Goal: Task Accomplishment & Management: Complete application form

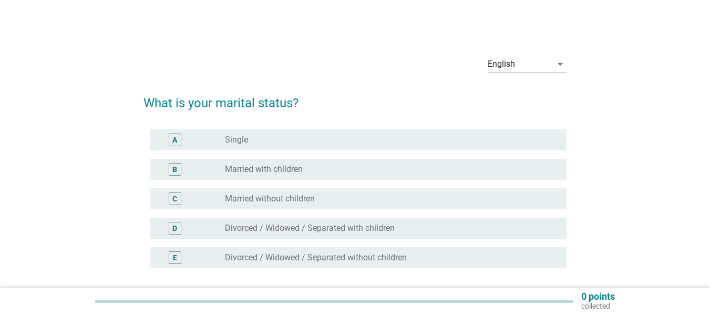
click at [265, 230] on label "Divorced / Widowed / Separated with children" at bounding box center [310, 228] width 170 height 11
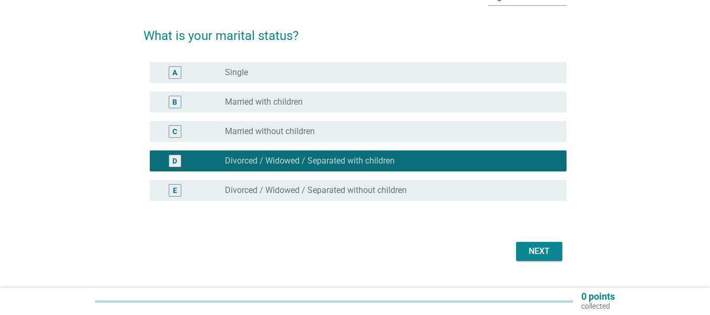
scroll to position [91, 0]
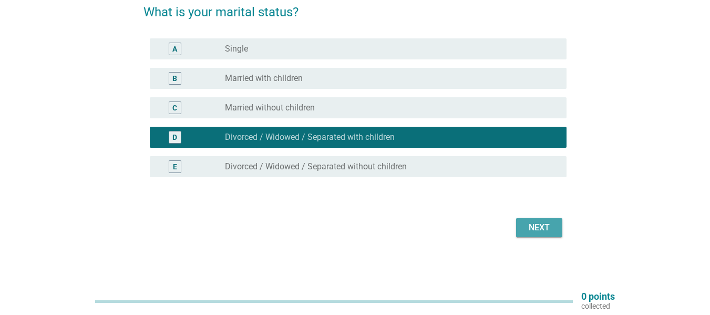
click at [539, 228] on div "Next" at bounding box center [539, 227] width 29 height 13
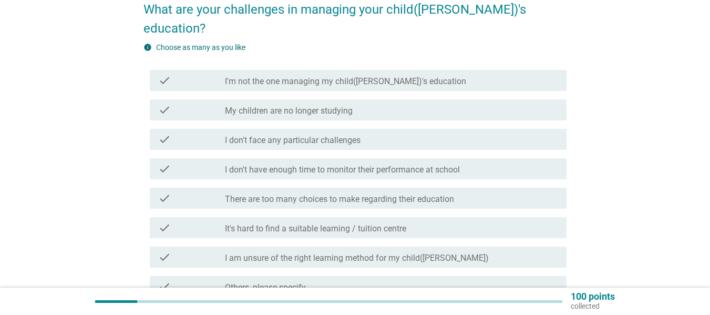
scroll to position [158, 0]
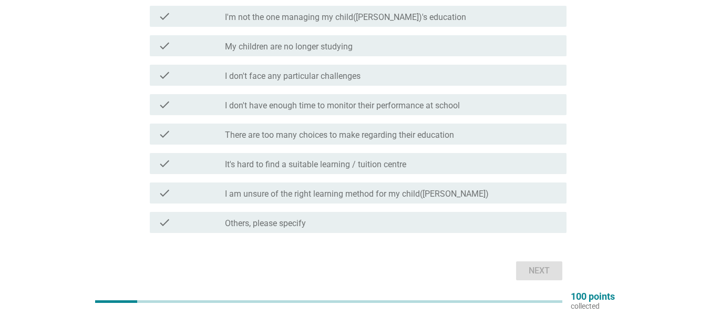
click at [317, 189] on label "I am unsure of the right learning method for my child([PERSON_NAME])" at bounding box center [357, 194] width 264 height 11
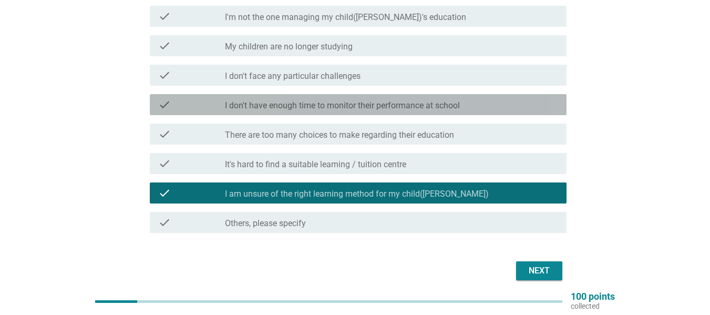
click at [312, 100] on label "I don't have enough time to monitor their performance at school" at bounding box center [342, 105] width 235 height 11
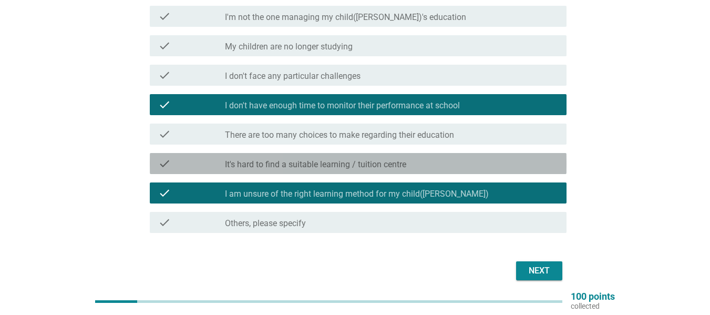
click at [294, 159] on label "It's hard to find a suitable learning / tuition centre" at bounding box center [315, 164] width 181 height 11
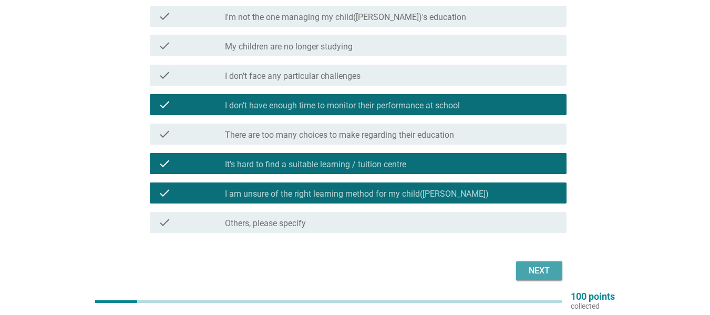
click at [540, 264] on div "Next" at bounding box center [539, 270] width 29 height 13
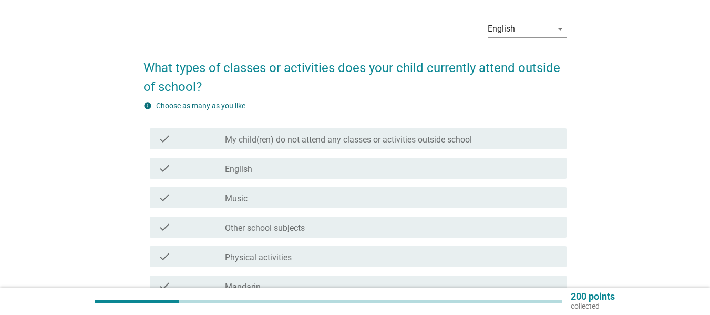
scroll to position [53, 0]
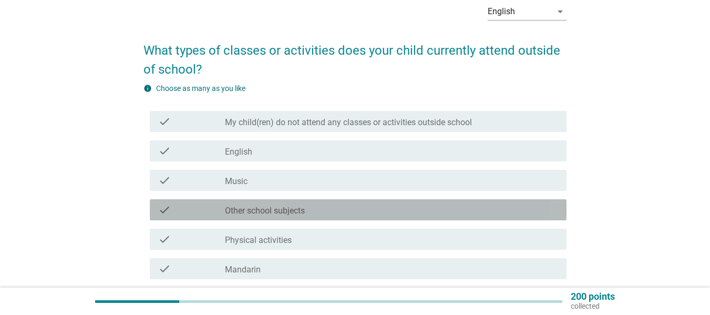
click at [295, 217] on div "check check_box_outline_blank Other school subjects" at bounding box center [358, 209] width 417 height 21
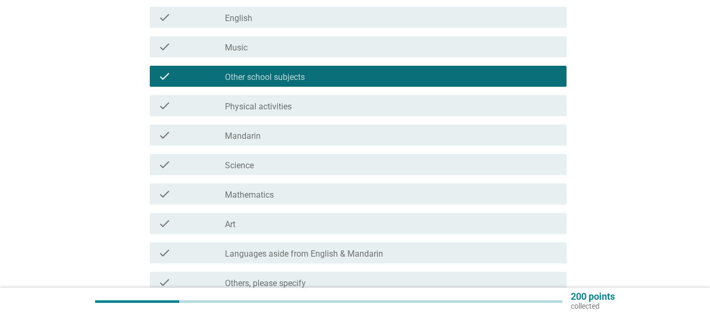
scroll to position [210, 0]
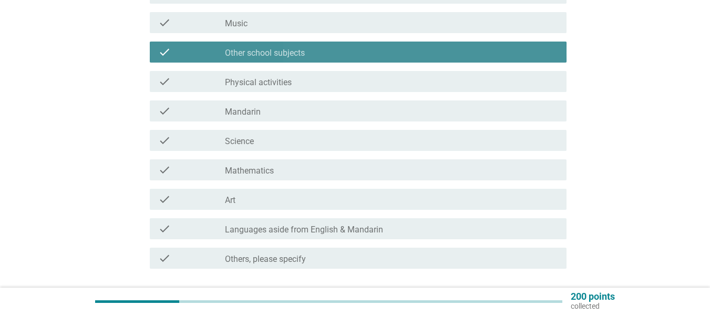
click at [286, 51] on label "Other school subjects" at bounding box center [265, 53] width 80 height 11
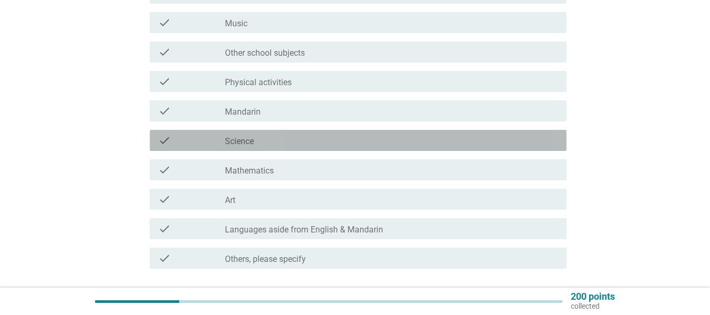
click at [265, 141] on div "check_box_outline_blank Science" at bounding box center [391, 140] width 333 height 13
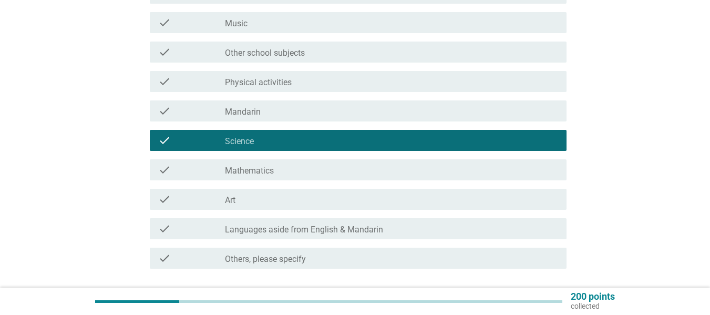
click at [274, 170] on label "Mathematics" at bounding box center [249, 171] width 49 height 11
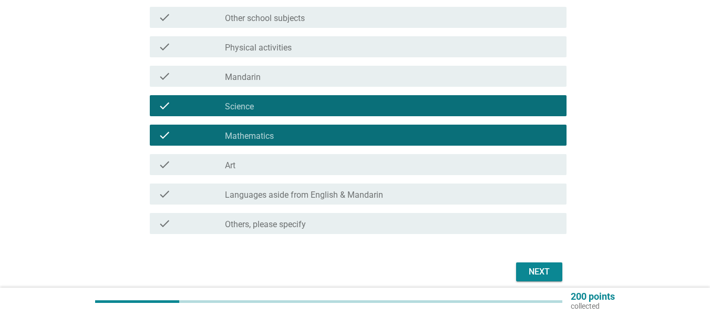
scroll to position [263, 0]
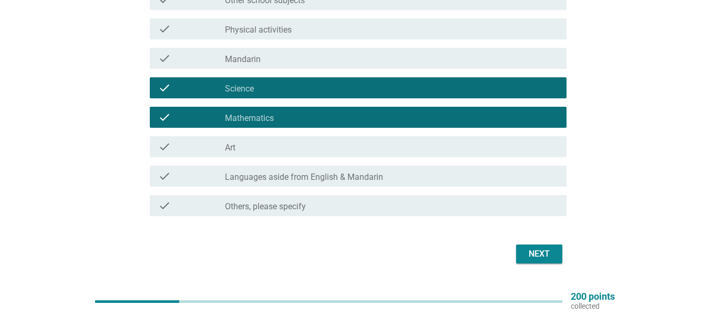
click at [546, 255] on div "Next" at bounding box center [539, 254] width 29 height 13
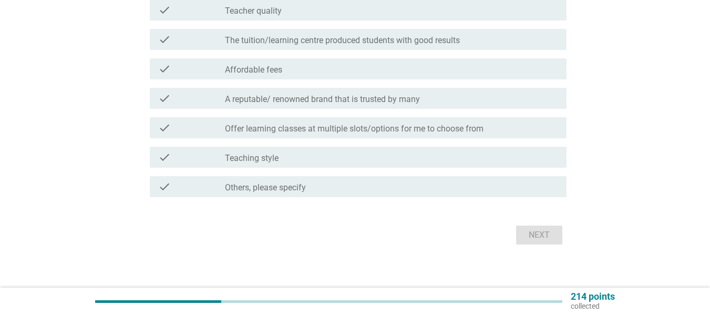
scroll to position [0, 0]
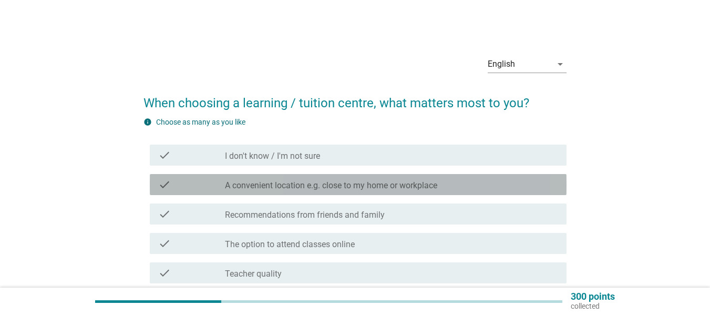
click at [285, 190] on label "A convenient location e.g. close to my home or workplace" at bounding box center [331, 185] width 212 height 11
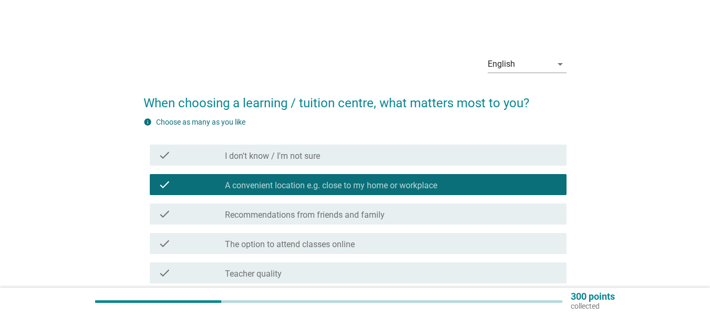
click at [281, 210] on label "Recommendations from friends and family" at bounding box center [305, 215] width 160 height 11
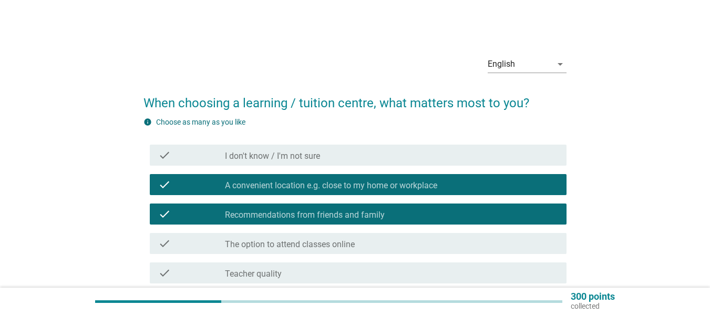
click at [288, 246] on label "The option to attend classes online" at bounding box center [290, 244] width 130 height 11
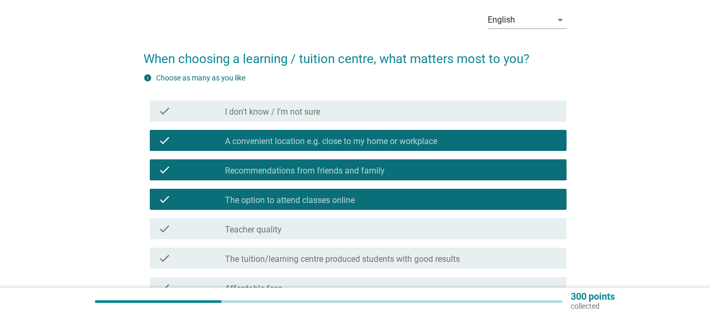
scroll to position [105, 0]
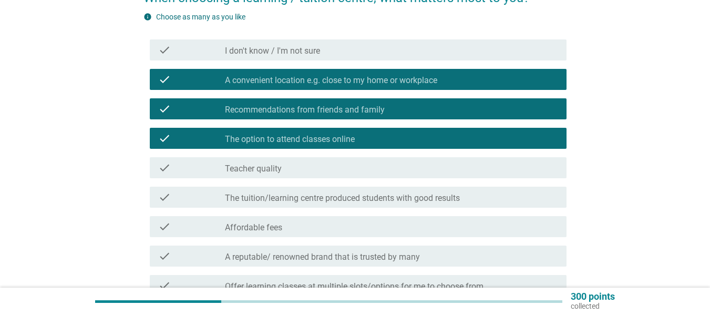
click at [273, 166] on label "Teacher quality" at bounding box center [253, 168] width 57 height 11
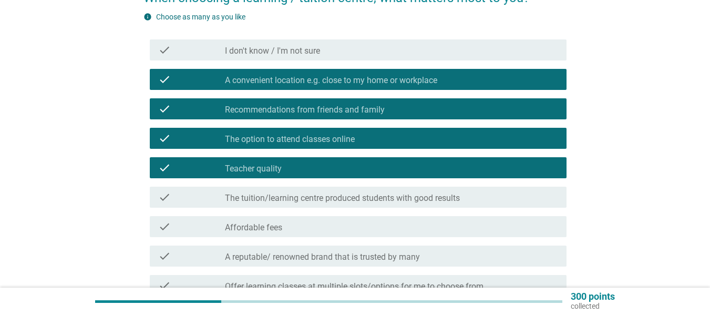
click at [274, 199] on label "The tuition/learning centre produced students with good results" at bounding box center [342, 198] width 235 height 11
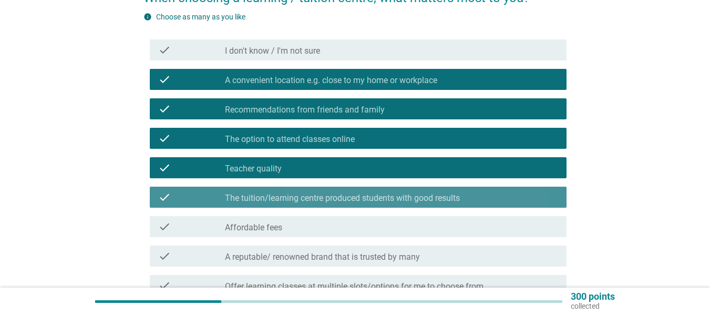
click at [269, 231] on label "Affordable fees" at bounding box center [253, 227] width 57 height 11
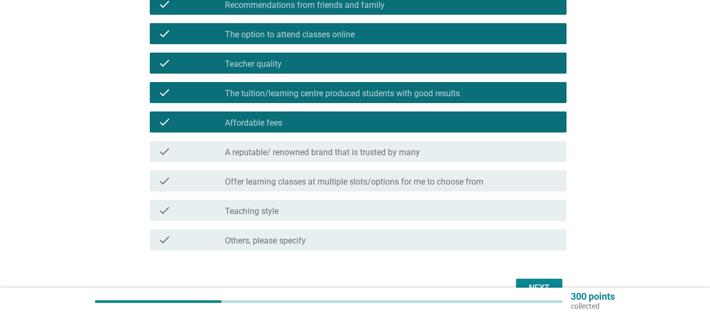
scroll to position [210, 0]
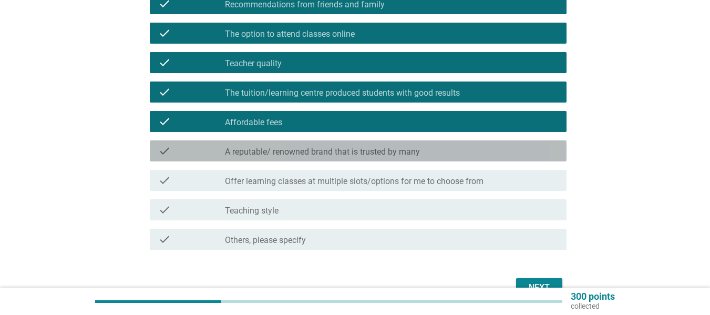
click at [290, 158] on div "check check_box_outline_blank A reputable/ renowned brand that is trusted by ma…" at bounding box center [358, 150] width 417 height 21
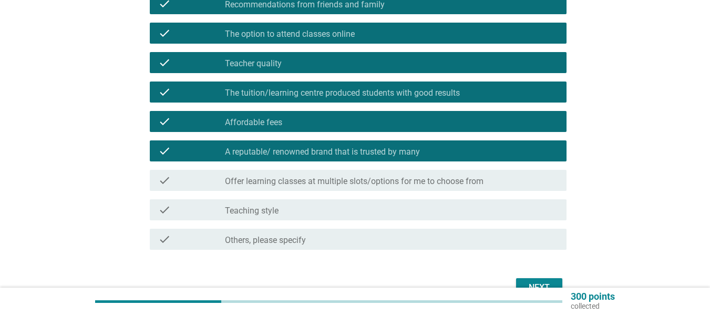
click at [290, 181] on label "Offer learning classes at multiple slots/options for me to choose from" at bounding box center [354, 181] width 259 height 11
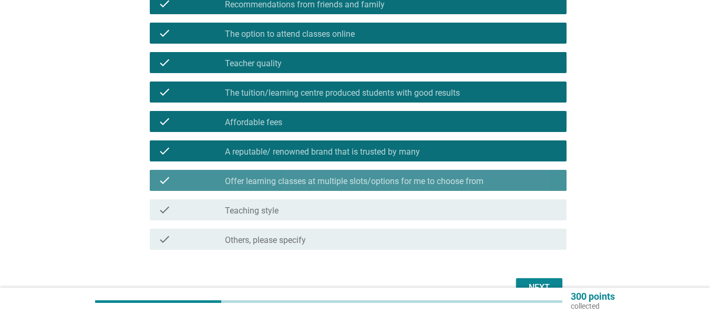
click at [289, 211] on div "check_box_outline_blank Teaching style" at bounding box center [391, 209] width 333 height 13
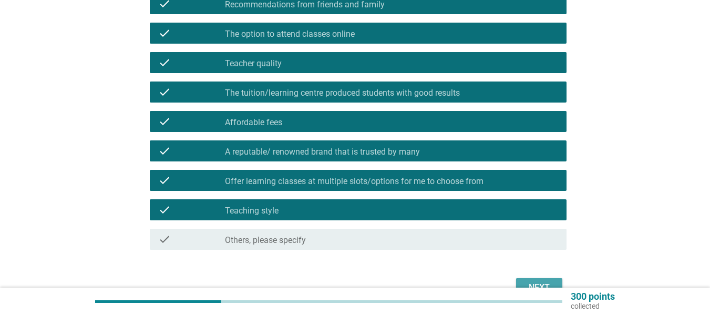
click at [531, 280] on button "Next" at bounding box center [539, 287] width 46 height 19
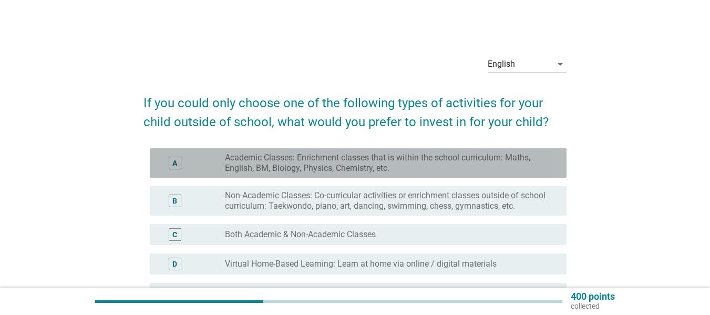
click at [294, 156] on label "Academic Classes: Enrichment classes that is within the school curriculum: Math…" at bounding box center [387, 162] width 325 height 21
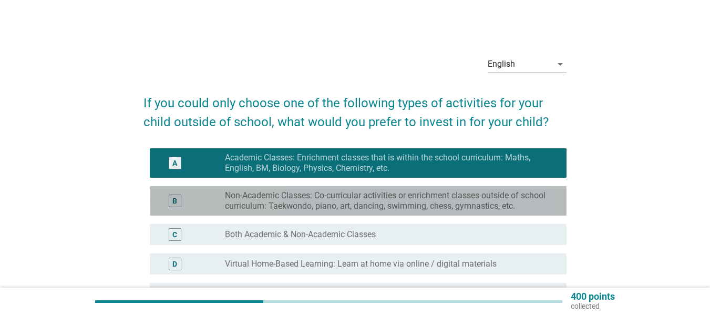
click at [288, 193] on label "Non-Academic Classes: Co-curricular activities or enrichment classes outside of…" at bounding box center [387, 200] width 325 height 21
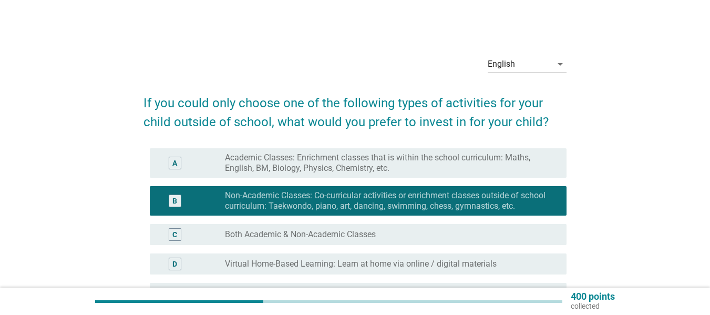
drag, startPoint x: 296, startPoint y: 227, endPoint x: 310, endPoint y: 235, distance: 15.6
click at [296, 227] on div "C radio_button_unchecked Both Academic & Non-Academic Classes" at bounding box center [358, 234] width 417 height 21
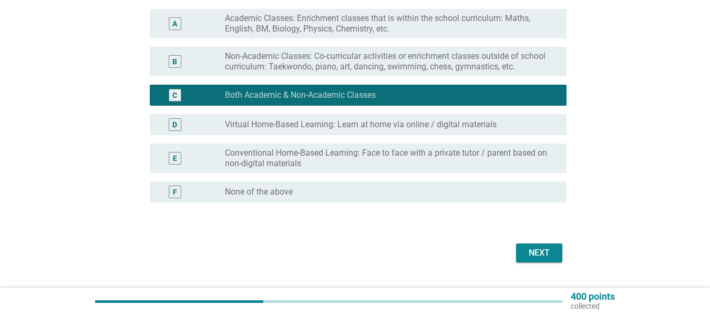
scroll to position [158, 0]
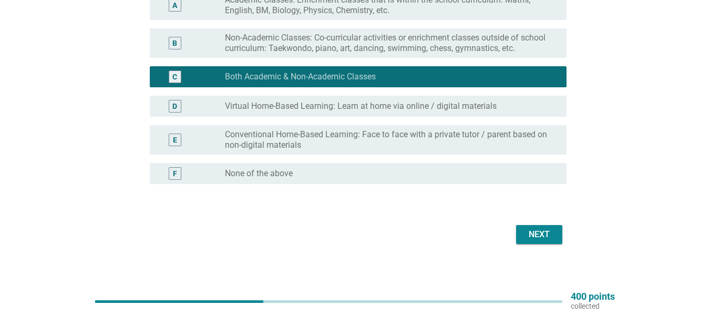
click at [532, 236] on div "Next" at bounding box center [539, 234] width 29 height 13
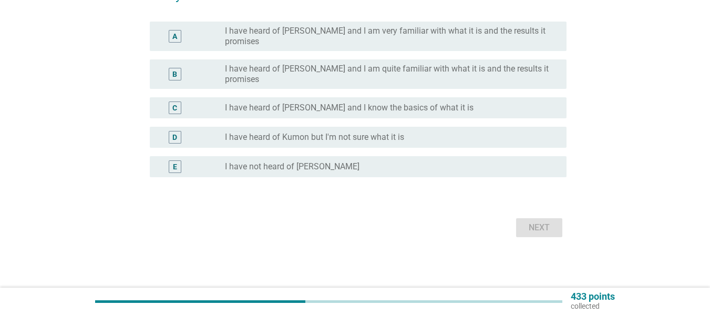
scroll to position [0, 0]
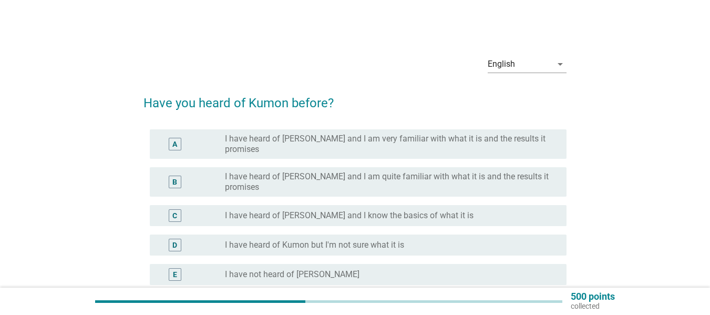
click at [303, 210] on label "I have heard of [PERSON_NAME] and I know the basics of what it is" at bounding box center [349, 215] width 249 height 11
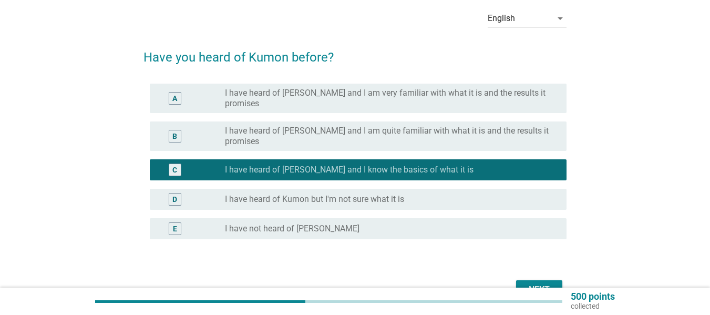
scroll to position [91, 0]
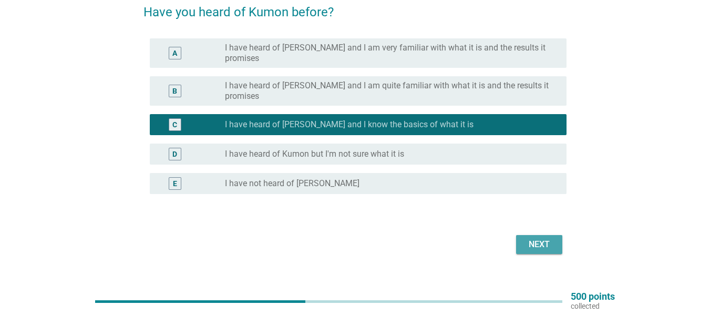
click at [538, 235] on button "Next" at bounding box center [539, 244] width 46 height 19
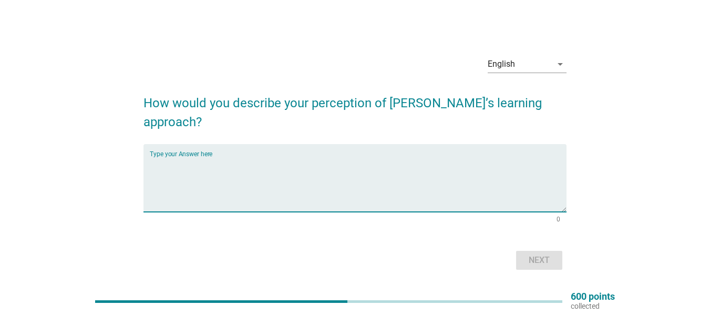
click at [312, 165] on textarea "Type your Answer here" at bounding box center [358, 184] width 417 height 55
type textarea "E"
type textarea "R"
type textarea "Learning based on scientific research"
click at [546, 254] on div "Next" at bounding box center [539, 260] width 29 height 13
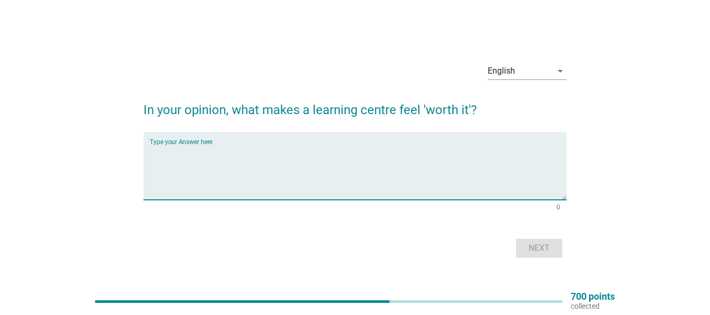
click at [290, 150] on textarea "Type your Answer here" at bounding box center [358, 172] width 417 height 55
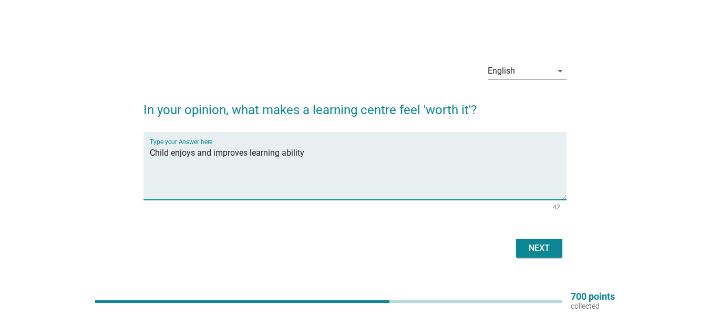
type textarea "Child enjoys and improves learning ability"
click at [550, 244] on div "Next" at bounding box center [539, 248] width 29 height 13
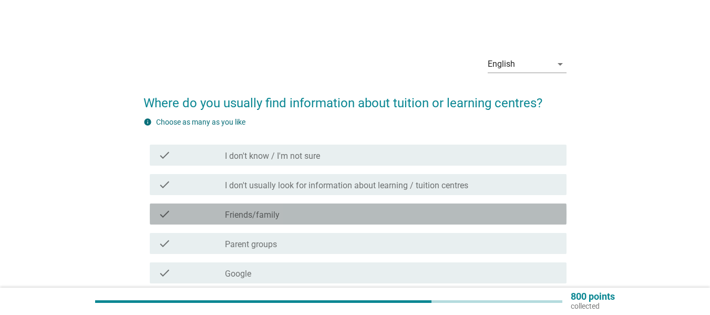
click at [296, 222] on div "check check_box_outline_blank Friends/family" at bounding box center [358, 213] width 417 height 21
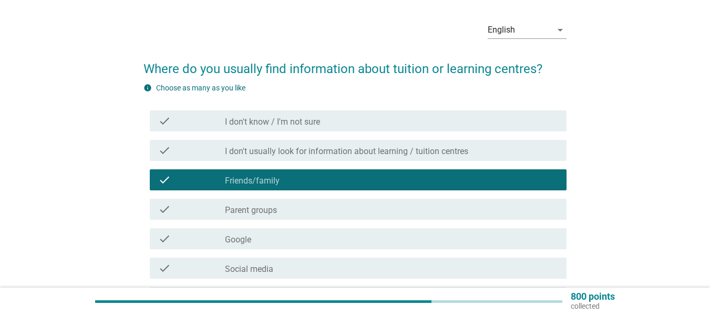
scroll to position [53, 0]
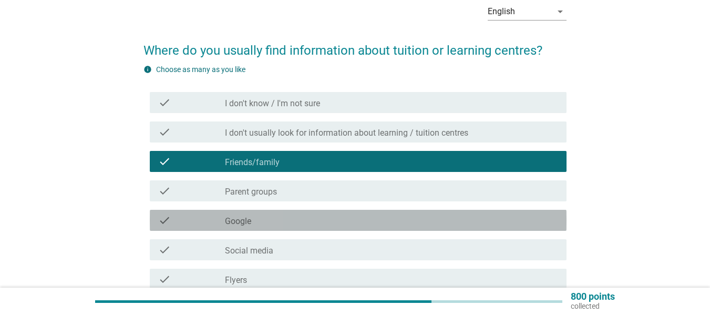
click at [271, 222] on div "check_box_outline_blank Google" at bounding box center [391, 220] width 333 height 13
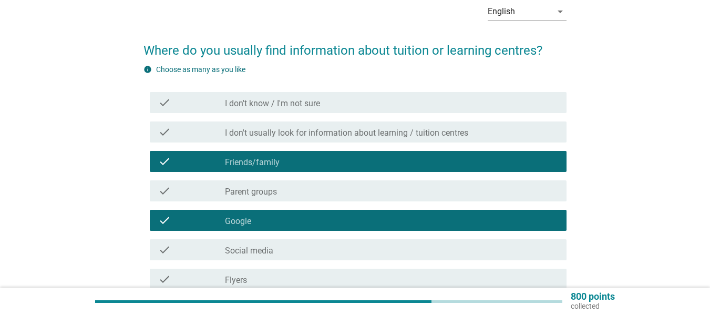
click at [282, 197] on div "check check_box_outline_blank Parent groups" at bounding box center [358, 190] width 417 height 21
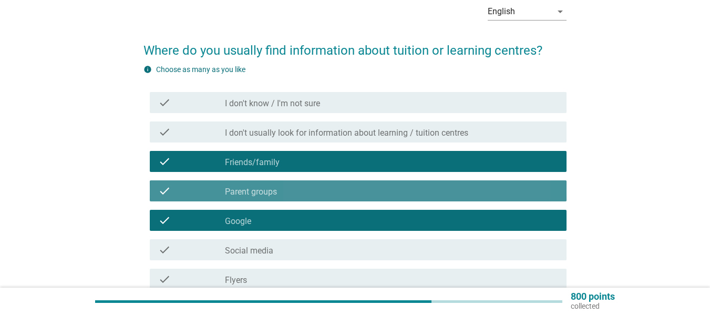
click at [282, 197] on div "check check_box_outline_blank Parent groups" at bounding box center [358, 190] width 417 height 21
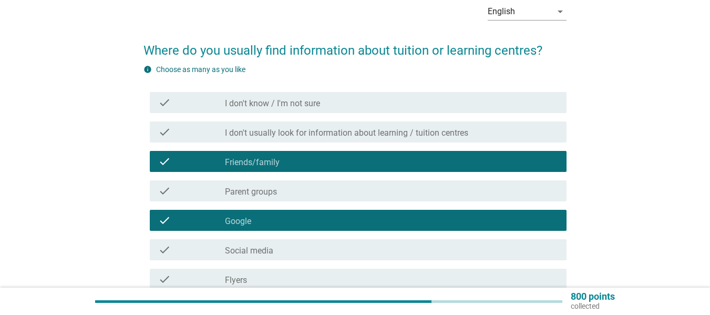
click at [266, 194] on label "Parent groups" at bounding box center [251, 192] width 52 height 11
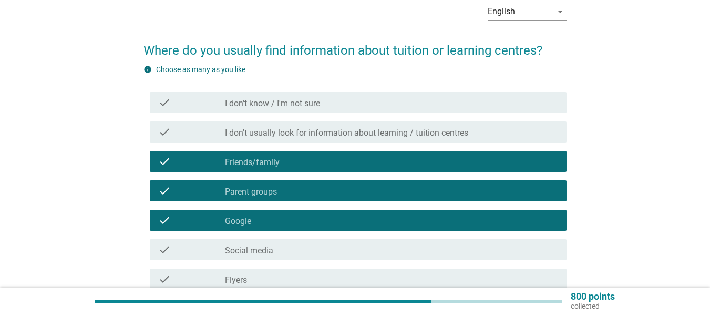
click at [264, 256] on div "check check_box_outline_blank Social media" at bounding box center [358, 249] width 417 height 21
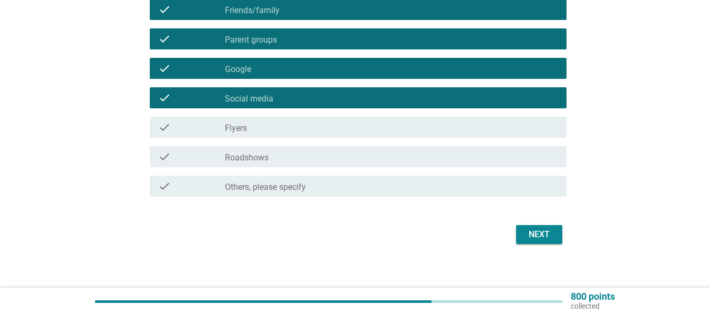
scroll to position [210, 0]
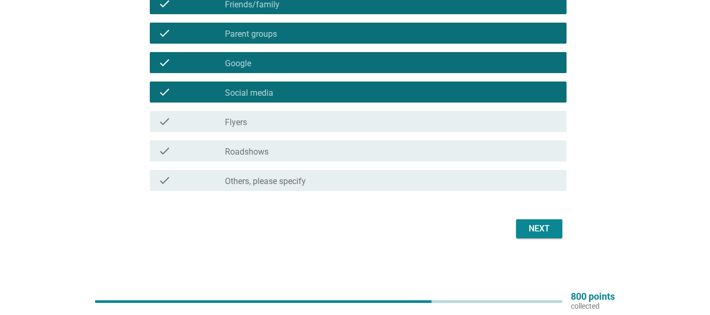
click at [532, 226] on div "Next" at bounding box center [539, 228] width 29 height 13
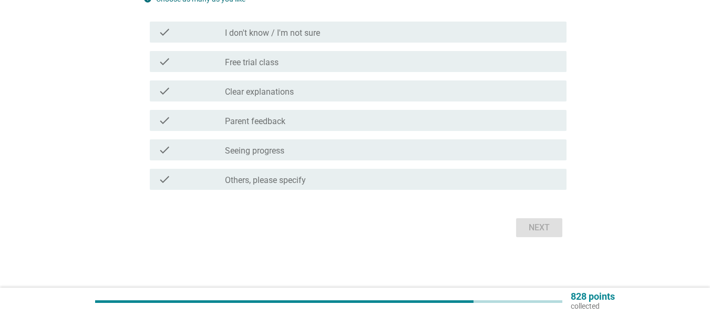
scroll to position [0, 0]
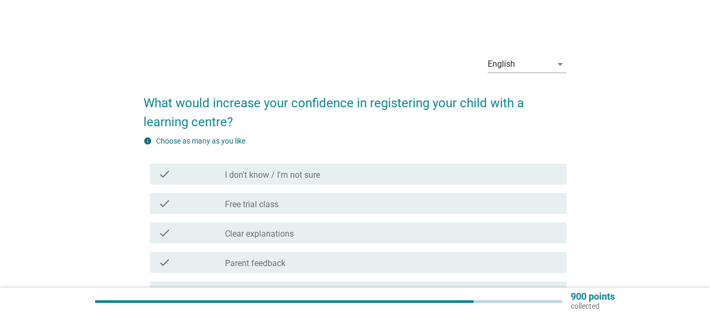
click at [223, 209] on div "check" at bounding box center [191, 203] width 67 height 13
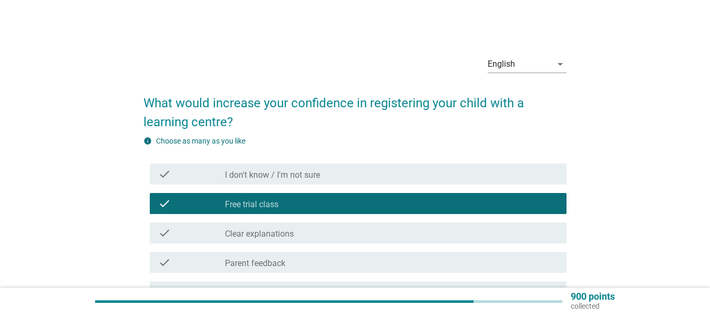
drag, startPoint x: 248, startPoint y: 235, endPoint x: 255, endPoint y: 255, distance: 21.3
click at [248, 234] on label "Clear explanations" at bounding box center [259, 234] width 69 height 11
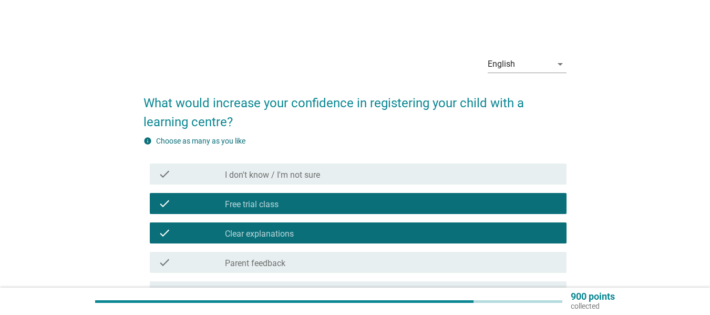
scroll to position [105, 0]
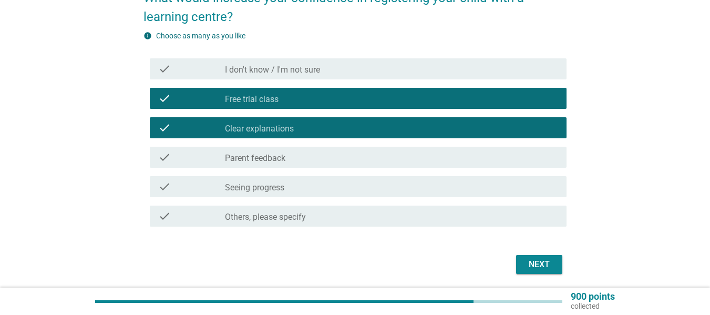
click at [250, 160] on label "Parent feedback" at bounding box center [255, 158] width 60 height 11
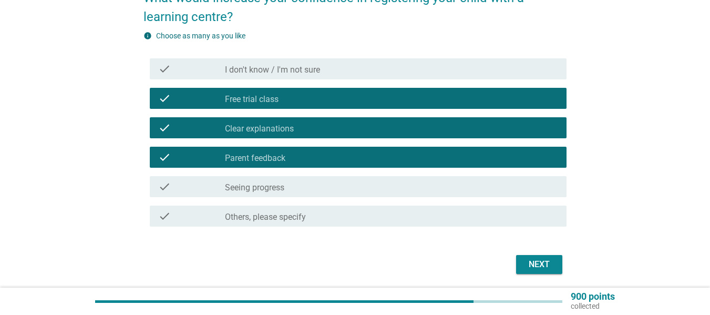
click at [250, 187] on label "Seeing progress" at bounding box center [254, 187] width 59 height 11
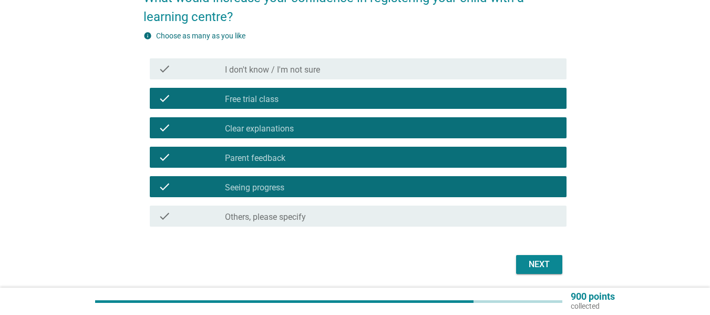
click at [537, 259] on div "Next" at bounding box center [539, 264] width 29 height 13
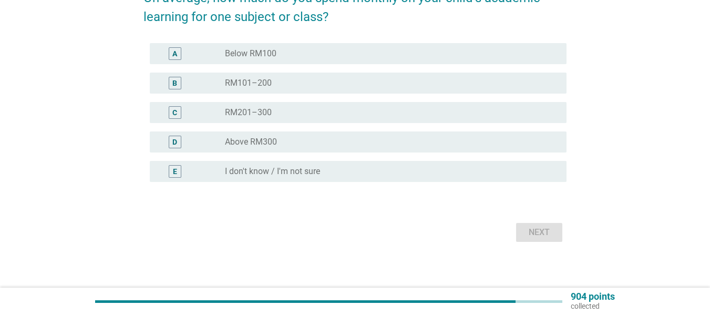
scroll to position [0, 0]
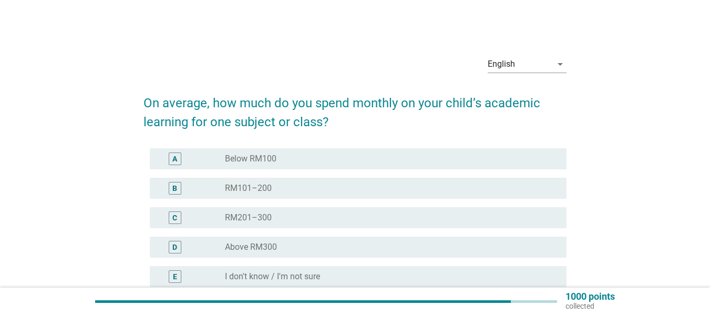
click at [254, 187] on label "RM101–200" at bounding box center [248, 188] width 47 height 11
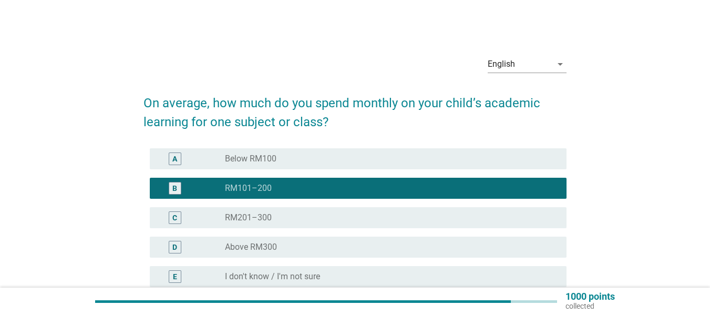
click at [232, 218] on label "RM201–300" at bounding box center [248, 217] width 47 height 11
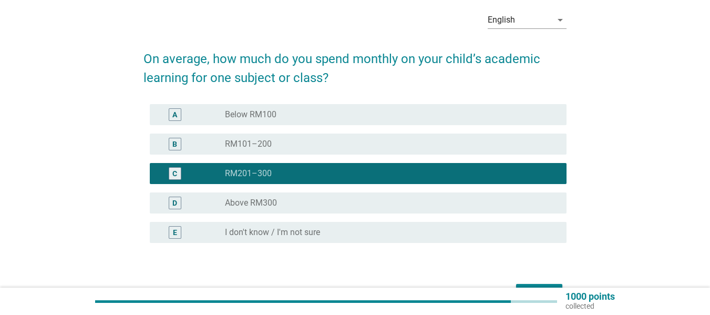
scroll to position [105, 0]
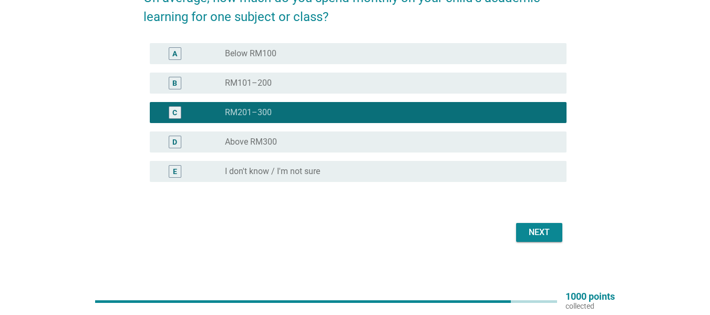
click at [259, 86] on label "RM101–200" at bounding box center [248, 83] width 47 height 11
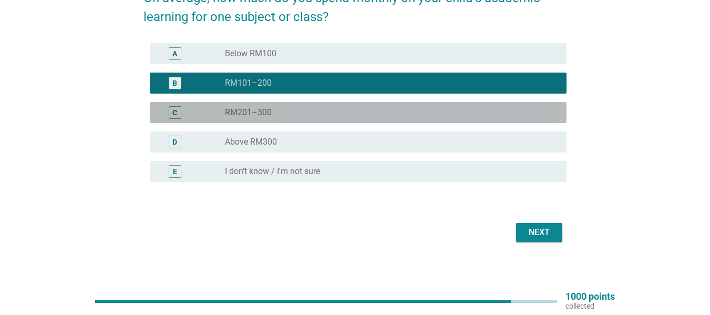
click at [278, 113] on div "radio_button_unchecked RM201–300" at bounding box center [387, 112] width 325 height 11
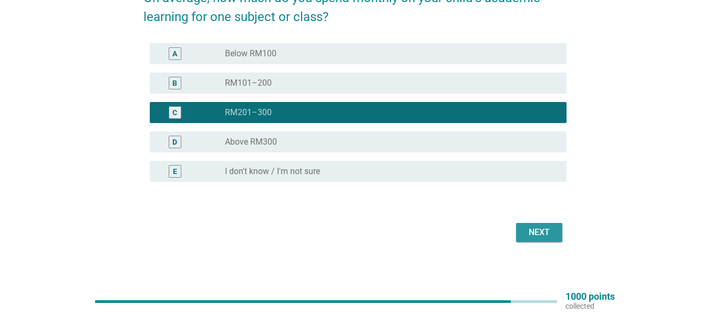
click at [539, 232] on div "Next" at bounding box center [539, 232] width 29 height 13
